Goal: Task Accomplishment & Management: Manage account settings

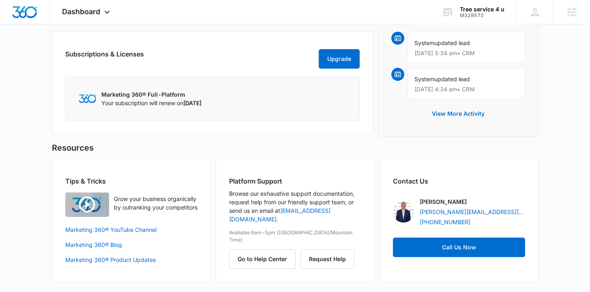
scroll to position [499, 0]
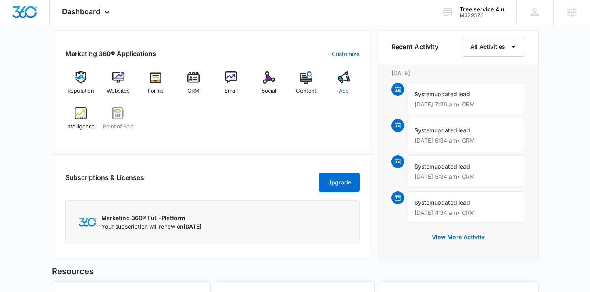
click at [344, 89] on span "Ads" at bounding box center [344, 91] width 10 height 8
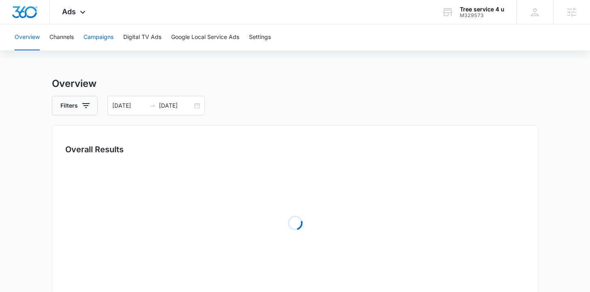
click at [113, 39] on button "Campaigns" at bounding box center [99, 37] width 30 height 26
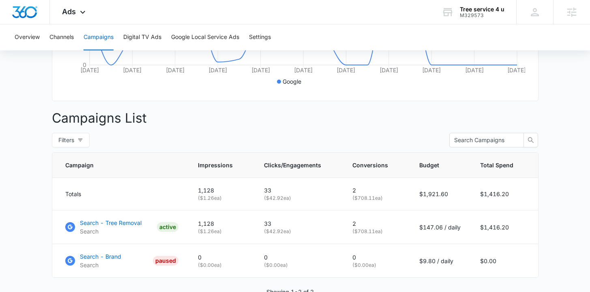
scroll to position [242, 0]
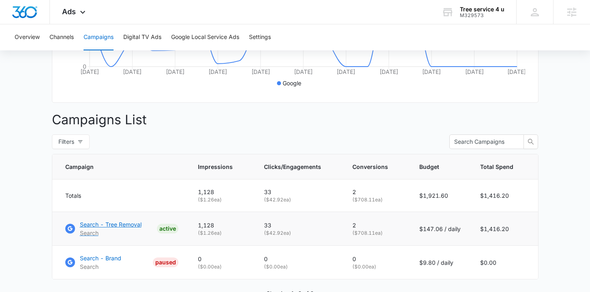
click at [116, 228] on p "Search - Tree Removal" at bounding box center [111, 224] width 62 height 9
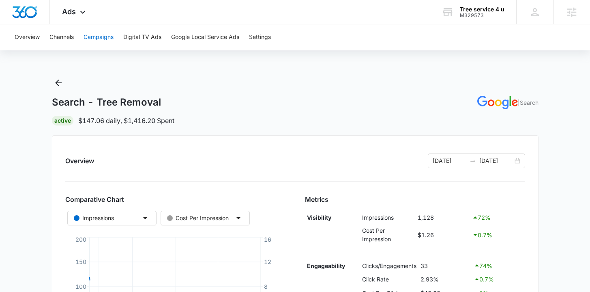
click at [97, 41] on button "Campaigns" at bounding box center [99, 37] width 30 height 26
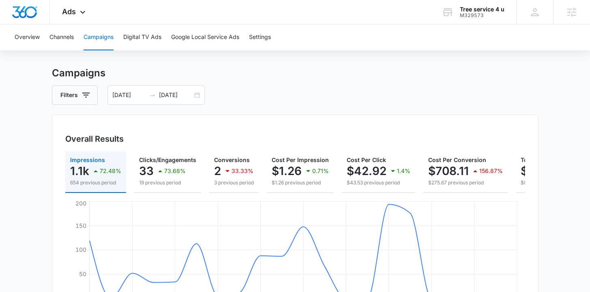
scroll to position [12, 0]
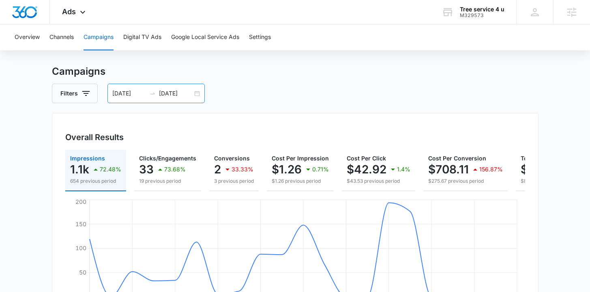
click at [196, 91] on div "07/01/2025 07/21/2025" at bounding box center [156, 93] width 97 height 19
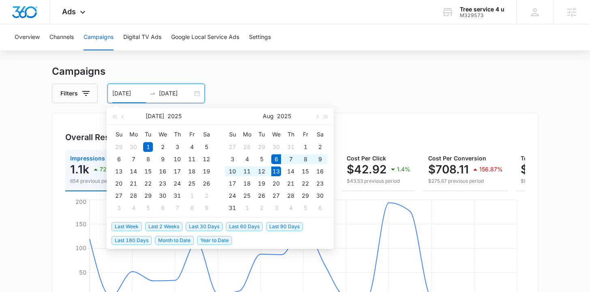
click at [130, 226] on span "Last Week" at bounding box center [127, 226] width 30 height 9
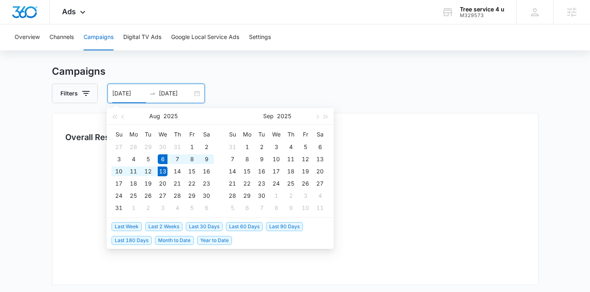
type input "08/06/2025"
type input "08/13/2025"
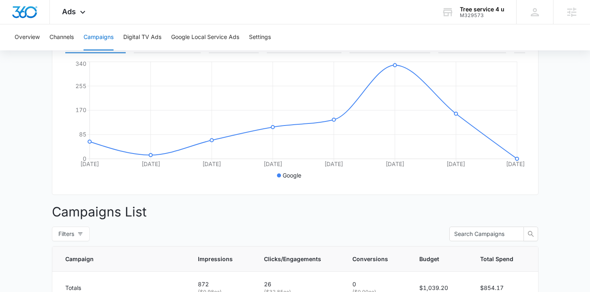
scroll to position [267, 0]
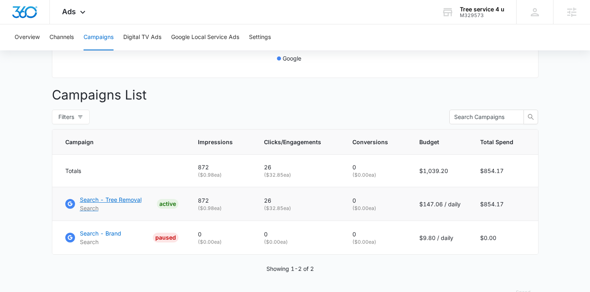
click at [91, 204] on p "Search - Tree Removal" at bounding box center [111, 199] width 62 height 9
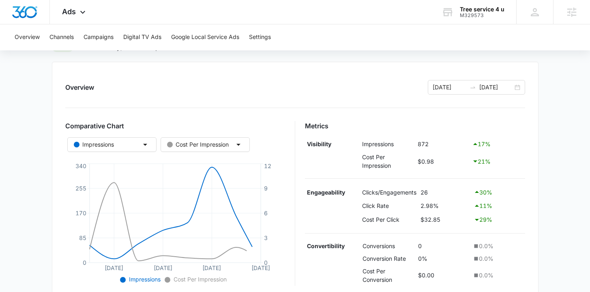
scroll to position [192, 0]
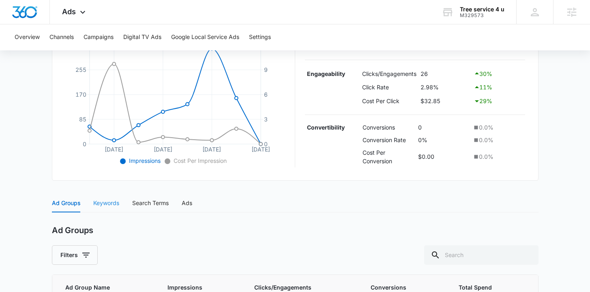
click at [101, 195] on div "Keywords" at bounding box center [106, 203] width 26 height 19
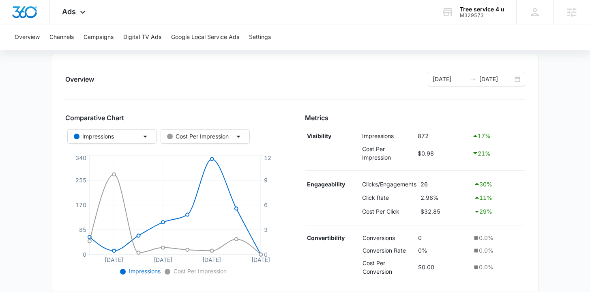
scroll to position [22, 0]
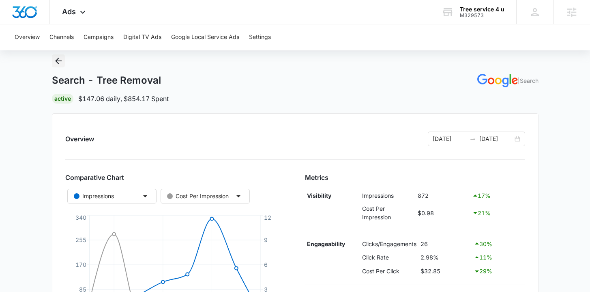
click at [60, 56] on icon "Back" at bounding box center [59, 61] width 10 height 10
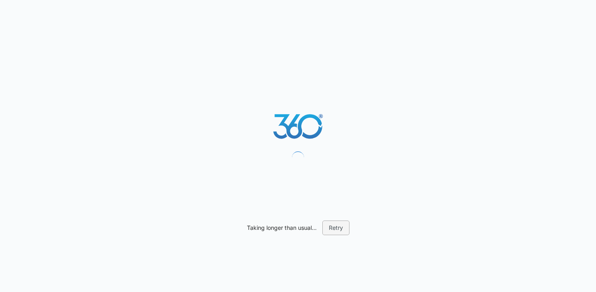
click at [337, 228] on button "Retry" at bounding box center [336, 227] width 27 height 15
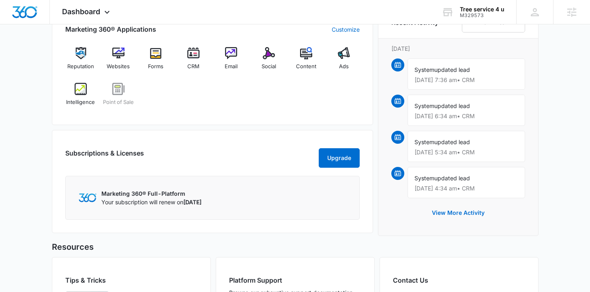
scroll to position [426, 0]
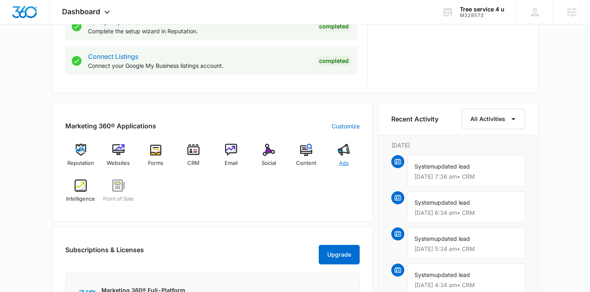
click at [341, 159] on span "Ads" at bounding box center [344, 163] width 10 height 8
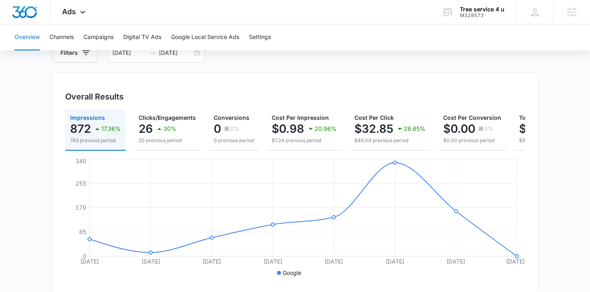
scroll to position [52, 0]
click at [198, 54] on div "[DATE] [DATE]" at bounding box center [156, 52] width 97 height 19
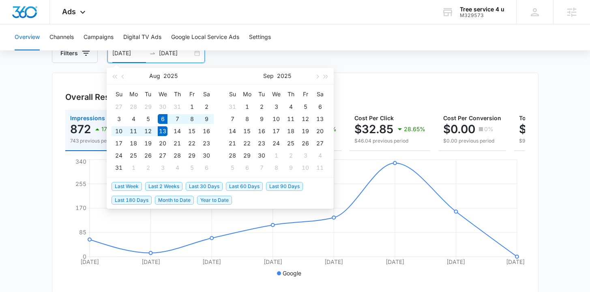
click at [133, 187] on span "Last Week" at bounding box center [127, 186] width 30 height 9
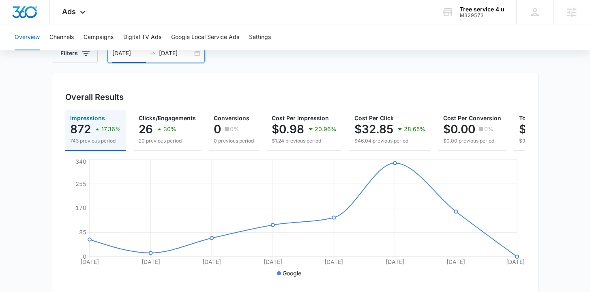
click at [200, 54] on div "[DATE] [DATE]" at bounding box center [156, 52] width 97 height 19
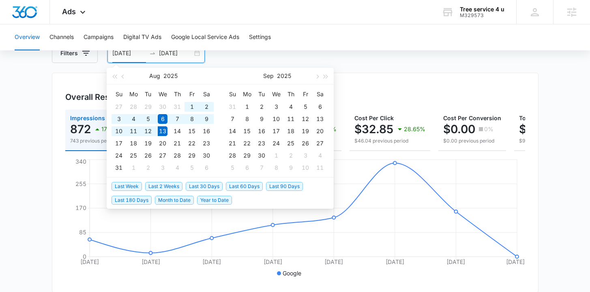
click at [155, 187] on span "Last 2 Weeks" at bounding box center [163, 186] width 37 height 9
type input "[DATE]"
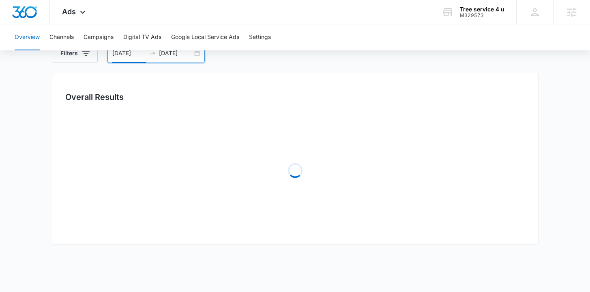
click at [34, 129] on main "Overview Filters [DATE] [DATE] Overall Results Loading Loading Loading Loading …" at bounding box center [295, 210] width 590 height 373
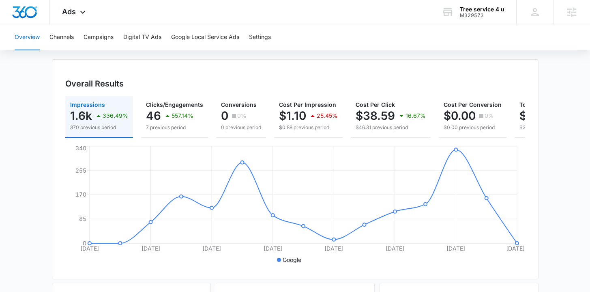
scroll to position [73, 0]
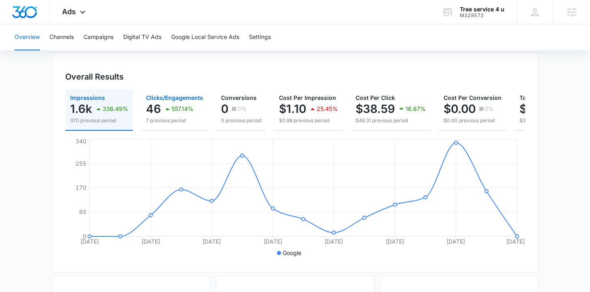
click at [161, 101] on div "46 557.14%" at bounding box center [174, 109] width 57 height 16
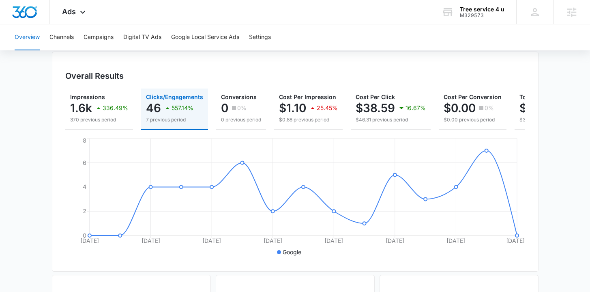
scroll to position [73, 0]
click at [100, 40] on button "Campaigns" at bounding box center [99, 37] width 30 height 26
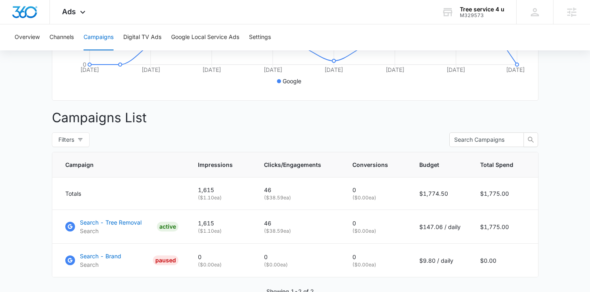
scroll to position [243, 0]
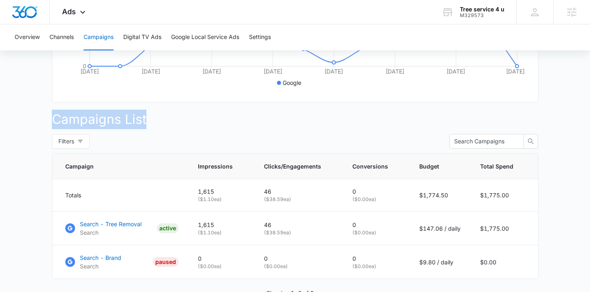
drag, startPoint x: 43, startPoint y: 123, endPoint x: 159, endPoint y: 125, distance: 116.5
click at [159, 125] on main "Campaigns Filters [DATE] [DATE] Overall Results Impressions 1.6k 336.49% 370 pr…" at bounding box center [295, 85] width 590 height 502
click at [160, 125] on p "Campaigns List" at bounding box center [295, 119] width 487 height 19
drag, startPoint x: 107, startPoint y: 123, endPoint x: 6, endPoint y: 121, distance: 100.6
click at [6, 121] on main "Campaigns Filters [DATE] [DATE] Overall Results Impressions 1.6k 336.49% 370 pr…" at bounding box center [295, 85] width 590 height 502
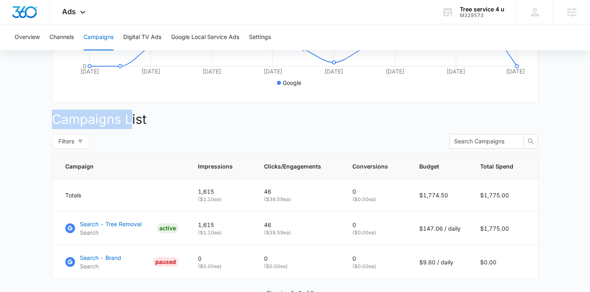
click at [18, 121] on main "Campaigns Filters [DATE] [DATE] Overall Results Impressions 1.6k 336.49% 370 pr…" at bounding box center [295, 85] width 590 height 502
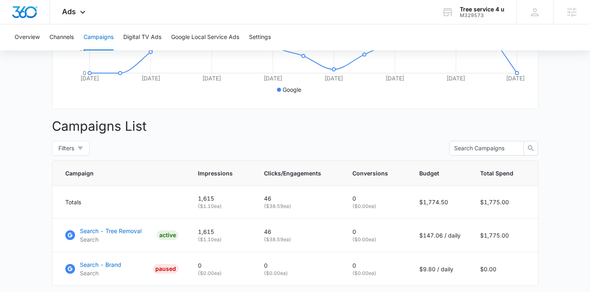
scroll to position [0, 0]
